Goal: Information Seeking & Learning: Find specific page/section

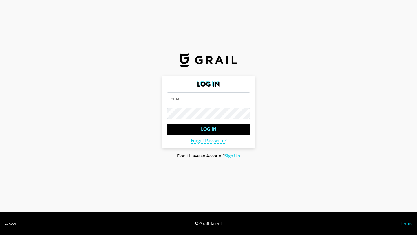
click at [187, 101] on input "email" at bounding box center [208, 97] width 83 height 11
paste input "[EMAIL_ADDRESS][DOMAIN_NAME]"
type input "[EMAIL_ADDRESS][DOMAIN_NAME]"
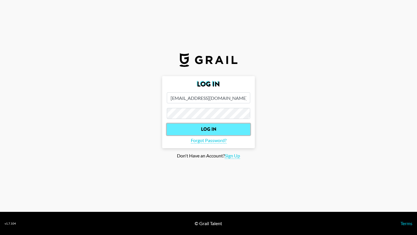
click at [189, 128] on input "Log In" at bounding box center [208, 130] width 83 height 12
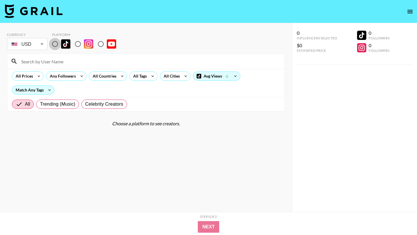
click at [54, 42] on input "radio" at bounding box center [55, 44] width 12 height 12
radio input "true"
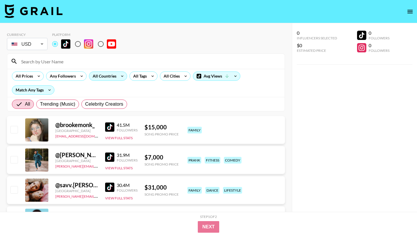
click at [109, 76] on div "All Countries" at bounding box center [103, 76] width 28 height 9
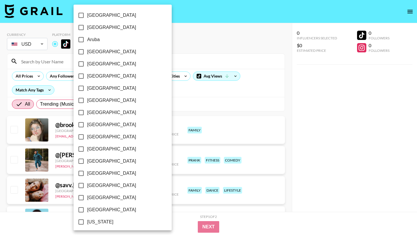
click at [103, 50] on span "[GEOGRAPHIC_DATA]" at bounding box center [111, 51] width 49 height 7
click at [87, 50] on input "[GEOGRAPHIC_DATA]" at bounding box center [81, 52] width 12 height 12
checkbox input "true"
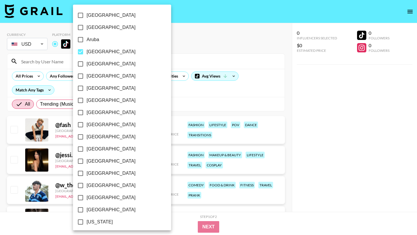
click at [184, 47] on div at bounding box center [208, 117] width 417 height 235
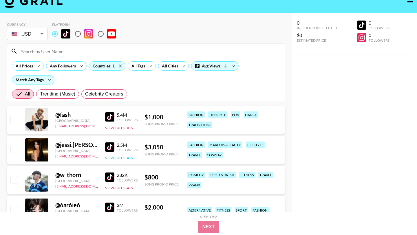
scroll to position [13, 0]
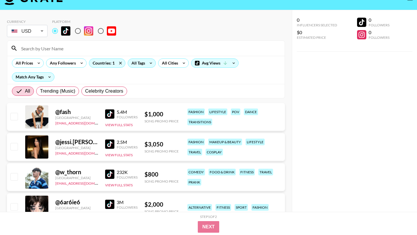
click at [146, 66] on div "All Tags" at bounding box center [142, 62] width 28 height 9
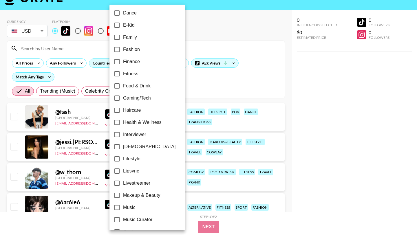
scroll to position [156, 0]
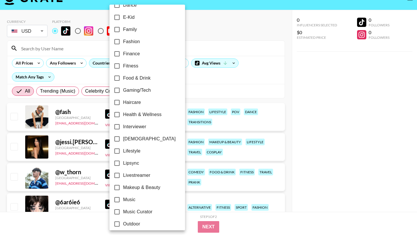
click at [130, 162] on span "Lipsync" at bounding box center [131, 163] width 16 height 7
click at [123, 162] on input "Lipsync" at bounding box center [117, 163] width 12 height 12
checkbox input "true"
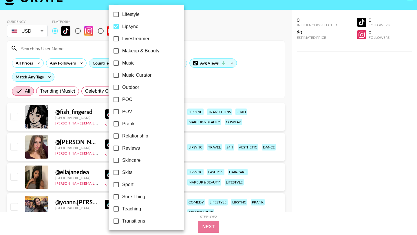
scroll to position [318, 0]
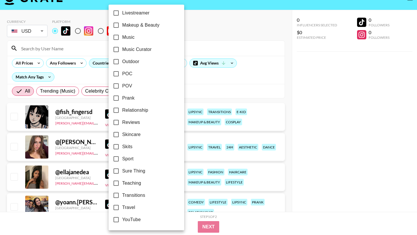
click at [135, 196] on span "Transitions" at bounding box center [133, 195] width 23 height 7
click at [122, 196] on input "Transitions" at bounding box center [116, 195] width 12 height 12
checkbox input "true"
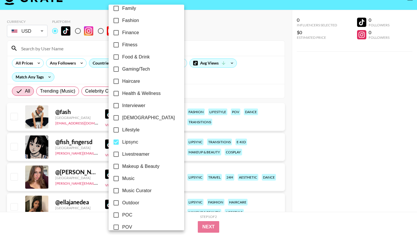
scroll to position [169, 0]
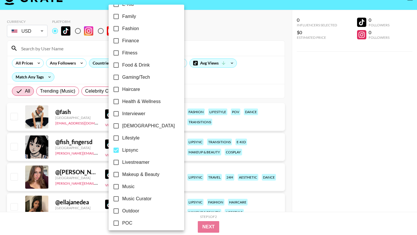
click at [132, 29] on span "Fashion" at bounding box center [130, 28] width 17 height 7
click at [122, 29] on input "Fashion" at bounding box center [116, 29] width 12 height 12
checkbox input "true"
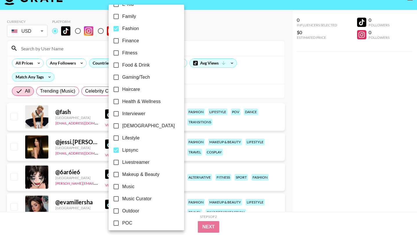
click at [134, 175] on span "Makeup & Beauty" at bounding box center [140, 174] width 37 height 7
click at [122, 175] on input "Makeup & Beauty" at bounding box center [116, 174] width 12 height 12
checkbox input "true"
click at [208, 45] on div at bounding box center [208, 117] width 417 height 235
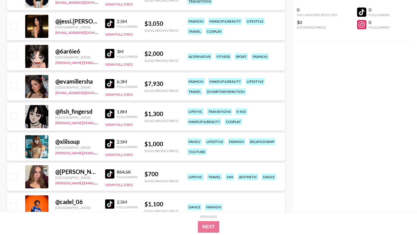
scroll to position [0, 0]
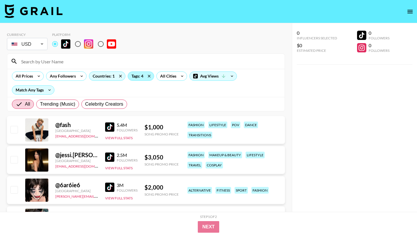
click at [139, 80] on div "Tags: 4" at bounding box center [141, 76] width 26 height 9
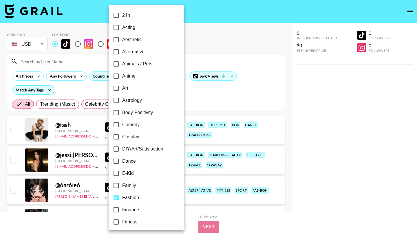
click at [98, 89] on div at bounding box center [208, 117] width 417 height 235
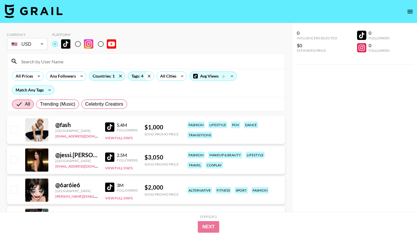
click at [148, 77] on icon at bounding box center [148, 76] width 9 height 9
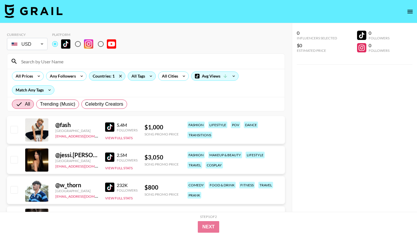
click at [45, 85] on div "Match Any Tags" at bounding box center [33, 89] width 43 height 9
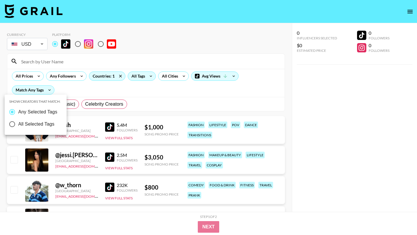
click at [73, 90] on div at bounding box center [208, 117] width 417 height 235
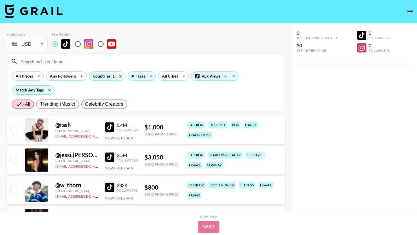
click at [119, 77] on icon at bounding box center [120, 76] width 9 height 9
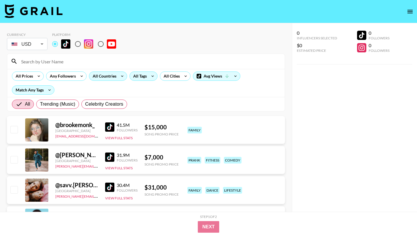
click at [108, 77] on div "All Countries" at bounding box center [103, 76] width 28 height 9
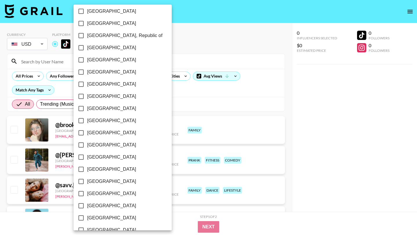
scroll to position [306, 0]
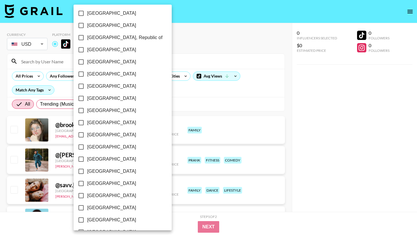
click at [108, 100] on span "[GEOGRAPHIC_DATA]" at bounding box center [111, 98] width 49 height 7
click at [87, 100] on input "[GEOGRAPHIC_DATA]" at bounding box center [81, 98] width 12 height 12
checkbox input "true"
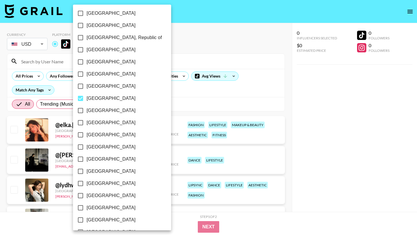
click at [163, 90] on div at bounding box center [208, 117] width 417 height 235
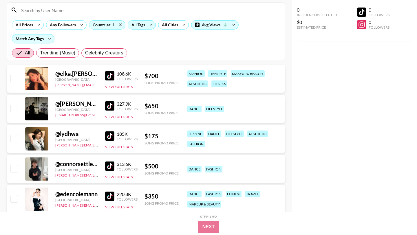
scroll to position [99, 0]
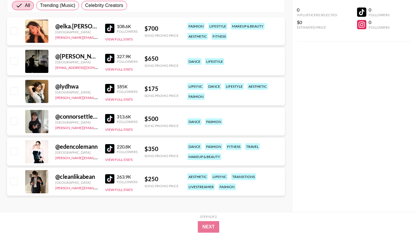
click at [41, 179] on div at bounding box center [36, 181] width 23 height 23
click at [67, 177] on div "@ cleanlikabean" at bounding box center [76, 176] width 43 height 7
drag, startPoint x: 95, startPoint y: 177, endPoint x: 61, endPoint y: 175, distance: 33.9
click at [61, 175] on div "@ cleanlikabean" at bounding box center [76, 176] width 43 height 7
copy div "cleanlikabean"
